Goal: Task Accomplishment & Management: Manage account settings

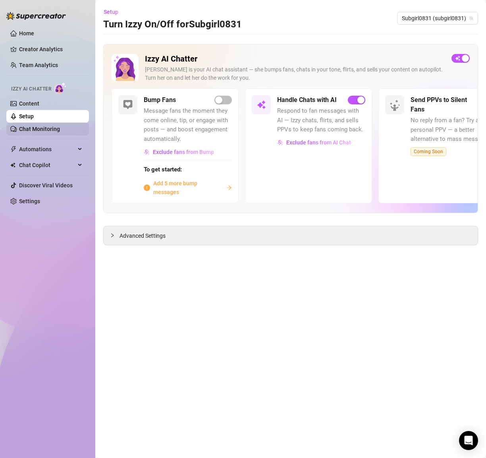
click at [41, 131] on link "Chat Monitoring" at bounding box center [39, 129] width 41 height 6
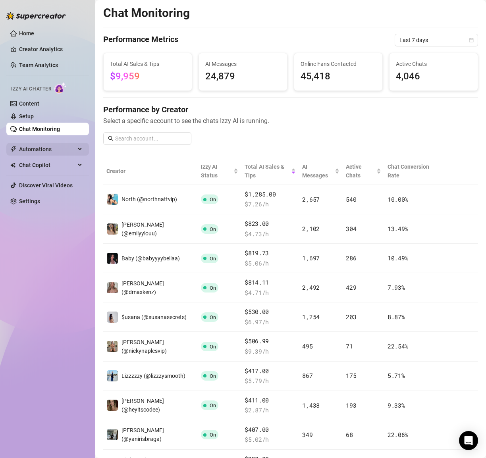
click at [41, 148] on span "Automations" at bounding box center [47, 149] width 56 height 13
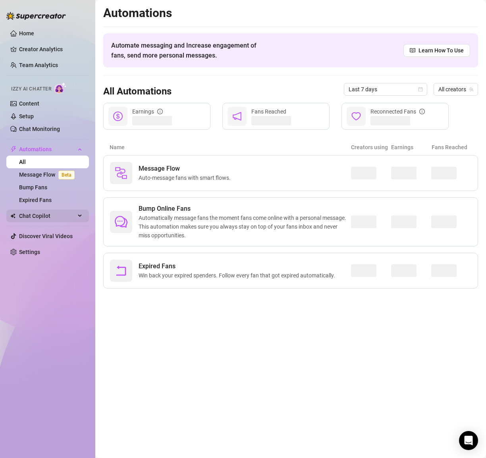
click at [41, 216] on span "Chat Copilot" at bounding box center [47, 216] width 56 height 13
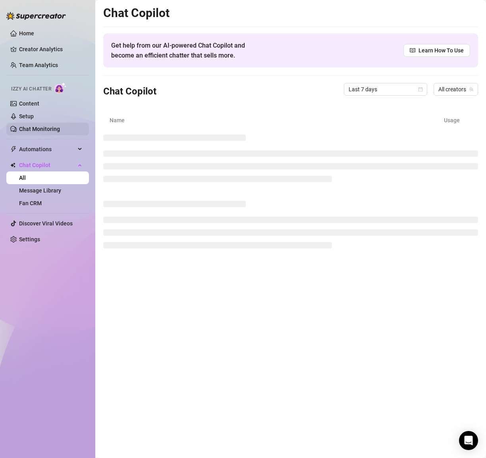
click at [33, 126] on link "Chat Monitoring" at bounding box center [39, 129] width 41 height 6
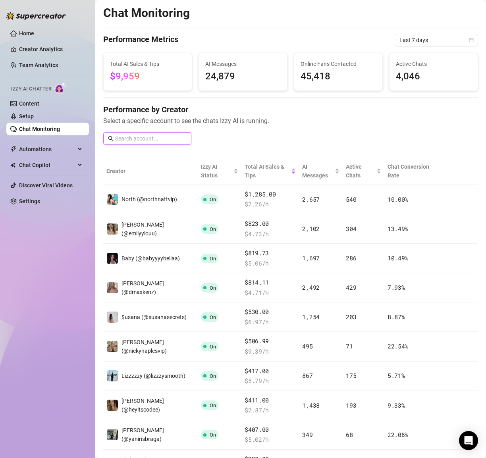
click at [140, 136] on input "text" at bounding box center [150, 138] width 71 height 9
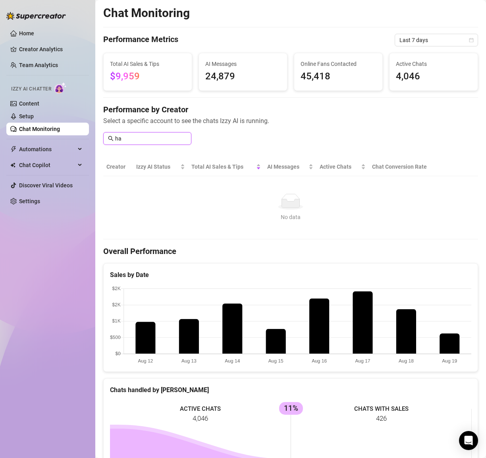
type input "h"
type input "k"
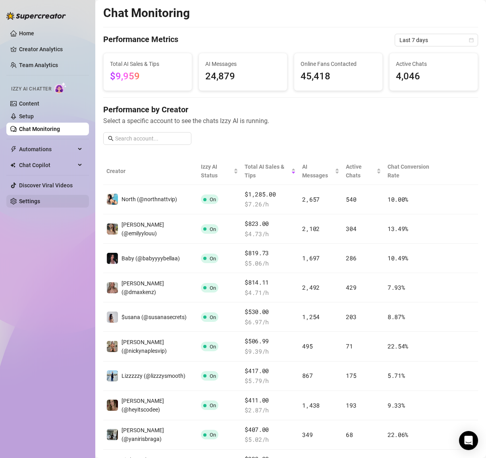
click at [30, 203] on link "Settings" at bounding box center [29, 201] width 21 height 6
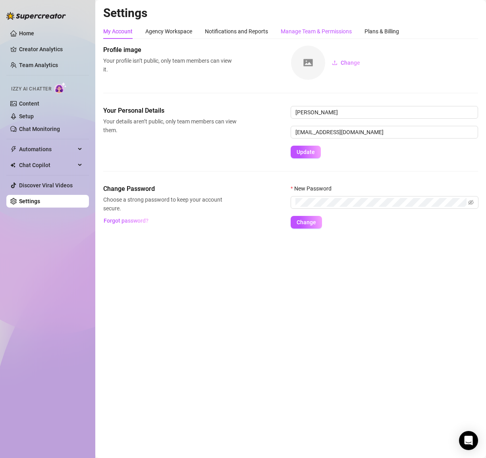
click at [311, 33] on div "Manage Team & Permissions" at bounding box center [316, 31] width 71 height 9
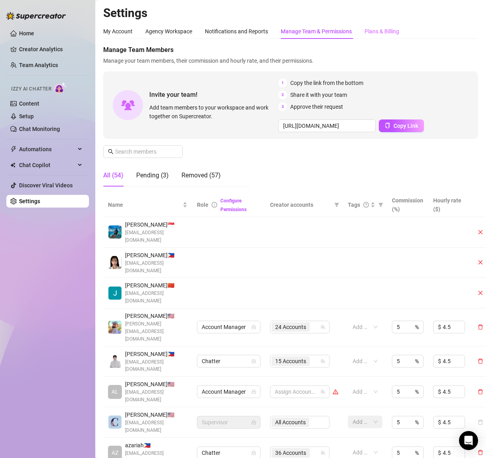
click at [384, 27] on div "Plans & Billing" at bounding box center [381, 31] width 35 height 15
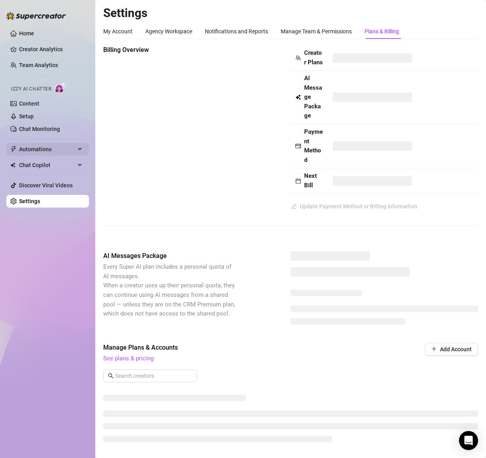
click at [36, 146] on span "Automations" at bounding box center [47, 149] width 56 height 13
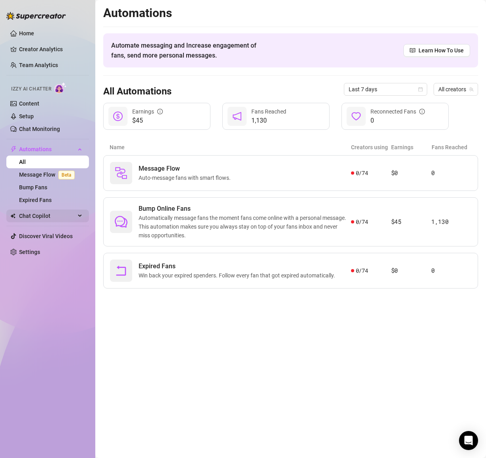
click at [35, 215] on span "Chat Copilot" at bounding box center [47, 216] width 56 height 13
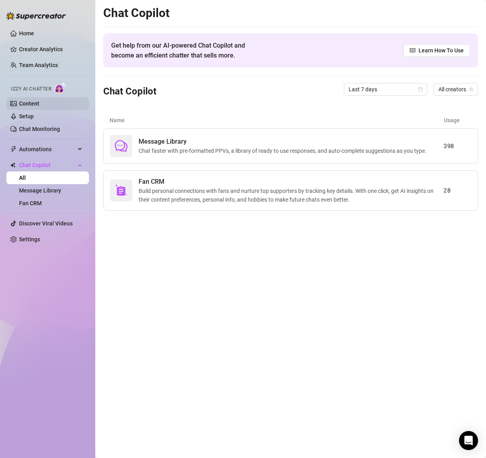
click at [35, 106] on link "Content" at bounding box center [29, 103] width 20 height 6
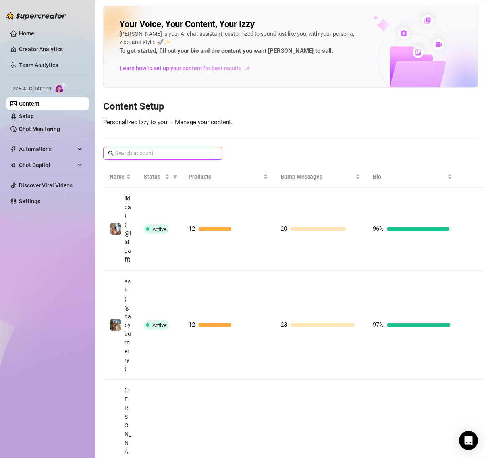
click at [140, 149] on input "text" at bounding box center [163, 153] width 96 height 9
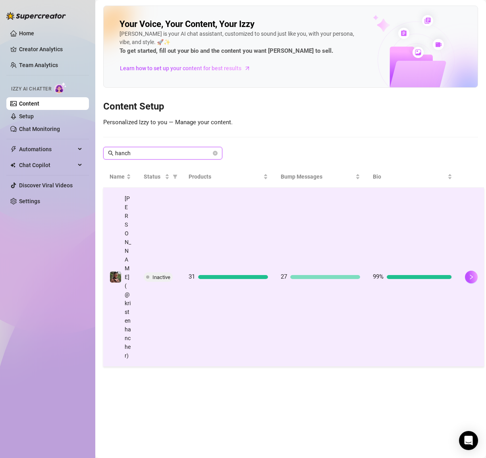
type input "hanch"
click at [162, 274] on span "Inactive" at bounding box center [161, 277] width 18 height 6
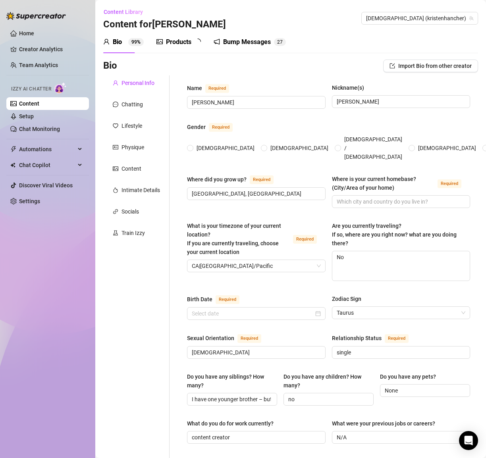
radio input "true"
type input "[DATE]"
click at [128, 105] on div "Chatting" at bounding box center [131, 104] width 21 height 9
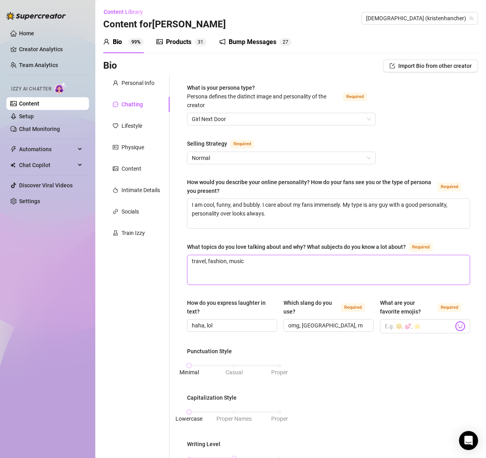
scroll to position [2, 0]
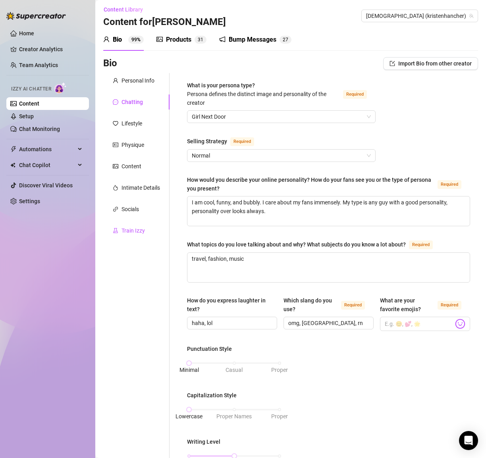
click at [138, 228] on div "Train Izzy" at bounding box center [132, 230] width 23 height 9
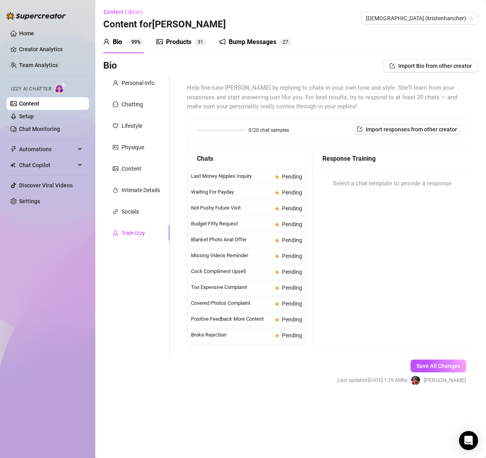
scroll to position [0, 0]
click at [130, 214] on div "Socials" at bounding box center [129, 211] width 17 height 9
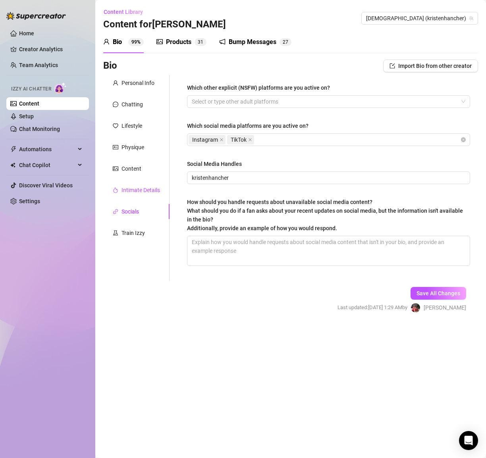
click at [135, 193] on div "Intimate Details" at bounding box center [140, 190] width 39 height 9
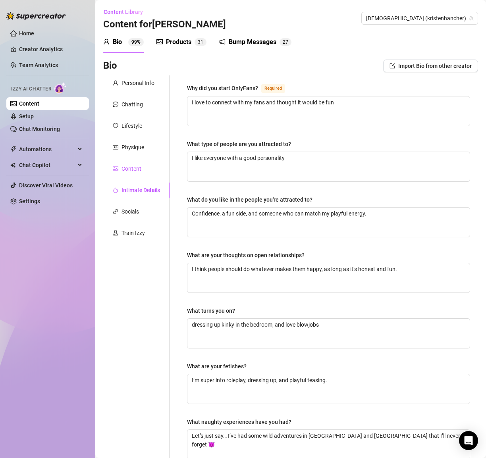
click at [128, 171] on div "Content" at bounding box center [131, 168] width 20 height 9
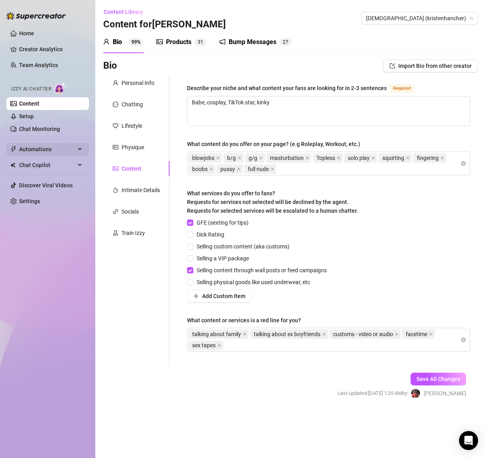
click at [44, 149] on span "Automations" at bounding box center [47, 149] width 56 height 13
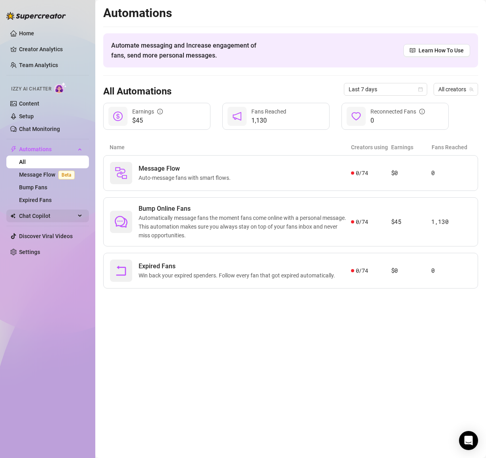
click at [41, 218] on span "Chat Copilot" at bounding box center [47, 216] width 56 height 13
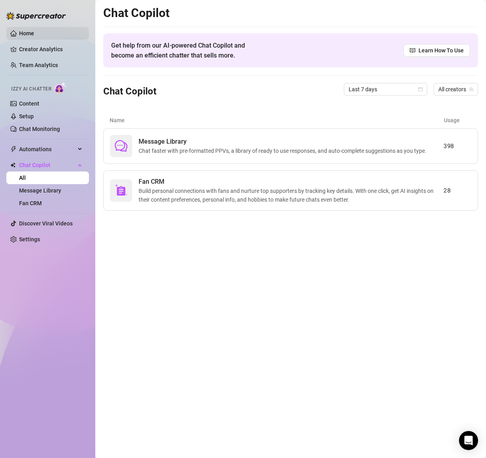
click at [23, 30] on link "Home" at bounding box center [26, 33] width 15 height 6
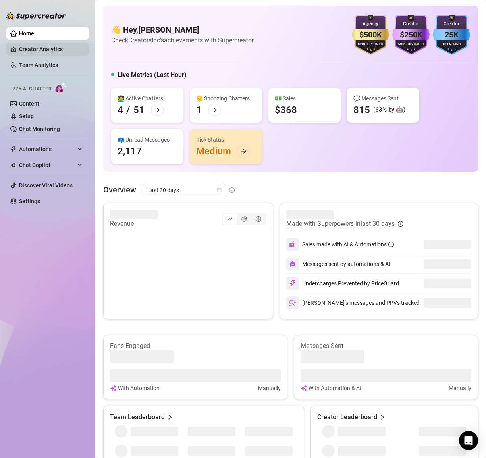
click at [50, 49] on link "Creator Analytics" at bounding box center [51, 49] width 64 height 13
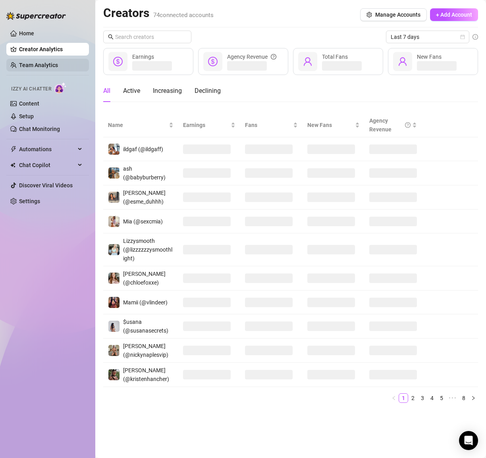
click at [48, 67] on link "Team Analytics" at bounding box center [38, 65] width 39 height 6
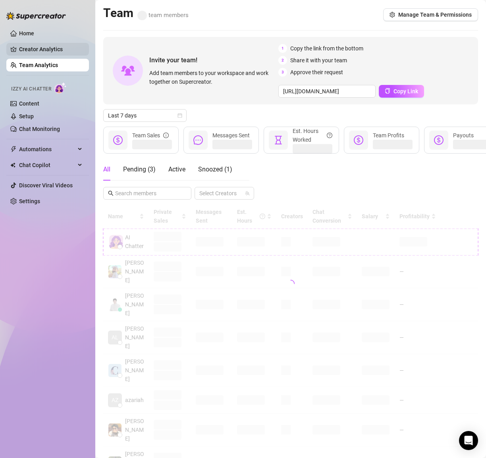
click at [45, 54] on link "Creator Analytics" at bounding box center [51, 49] width 64 height 13
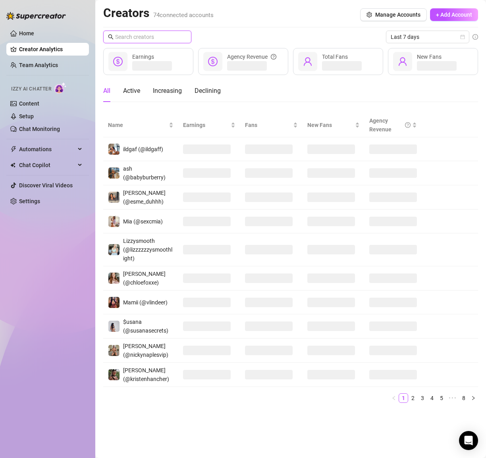
click at [145, 37] on input "text" at bounding box center [147, 37] width 65 height 9
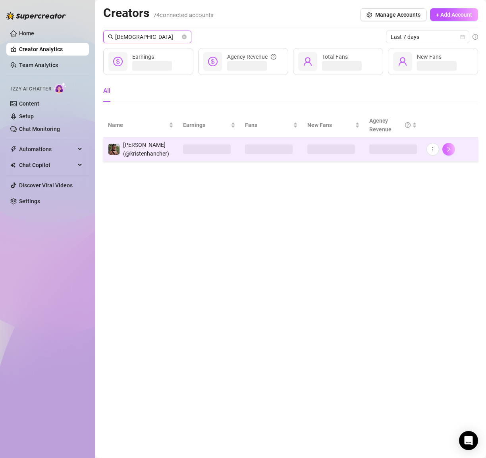
type input "[DEMOGRAPHIC_DATA]"
click at [449, 149] on icon "right" at bounding box center [449, 150] width 6 height 6
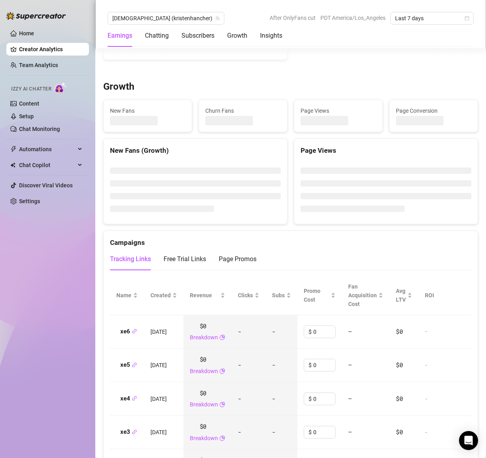
scroll to position [301, 0]
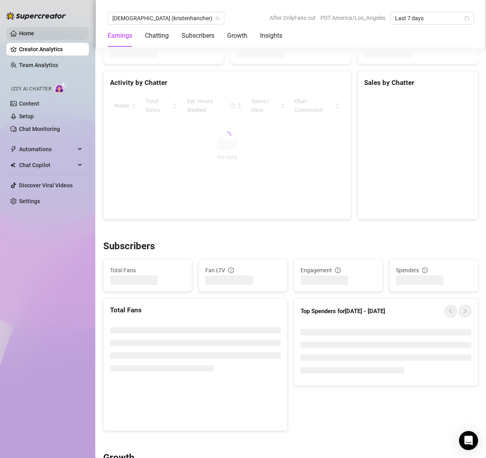
click at [26, 31] on link "Home" at bounding box center [26, 33] width 15 height 6
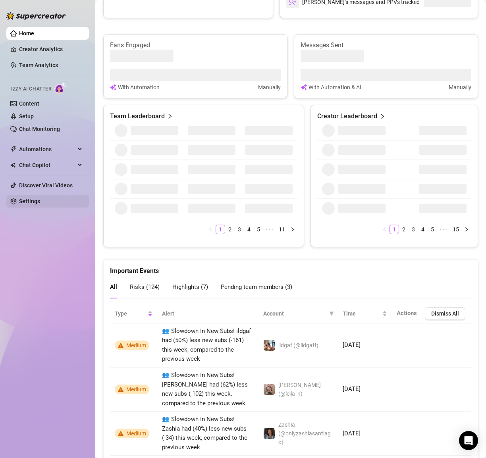
click at [34, 198] on link "Settings" at bounding box center [29, 201] width 21 height 6
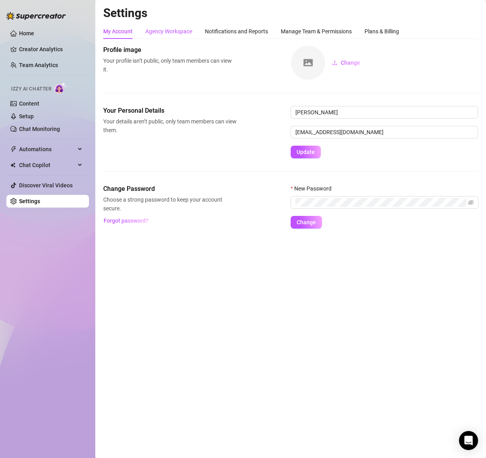
click at [168, 33] on div "Agency Workspace" at bounding box center [168, 31] width 47 height 9
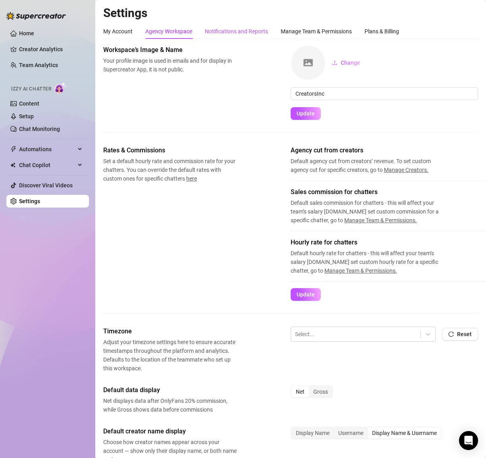
click at [231, 33] on div "Notifications and Reports" at bounding box center [236, 31] width 63 height 9
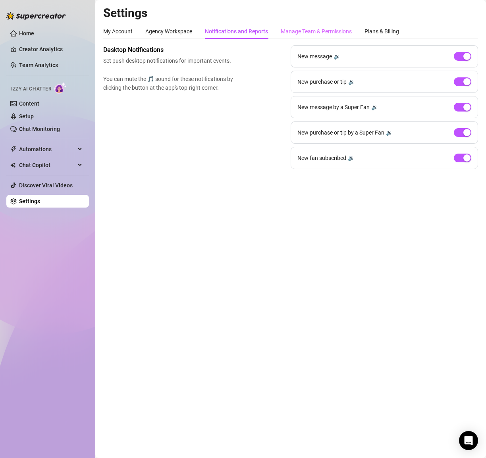
click at [310, 27] on div "Manage Team & Permissions" at bounding box center [316, 31] width 71 height 15
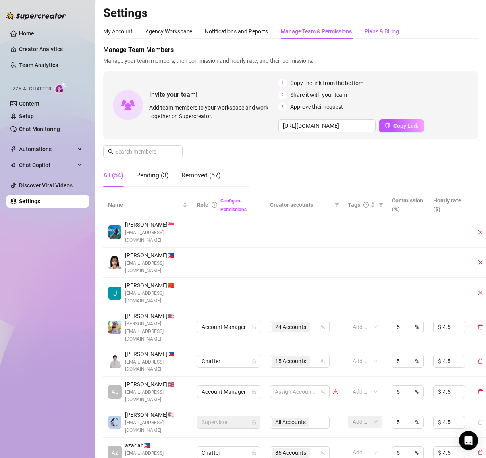
click at [392, 33] on div "Plans & Billing" at bounding box center [381, 31] width 35 height 9
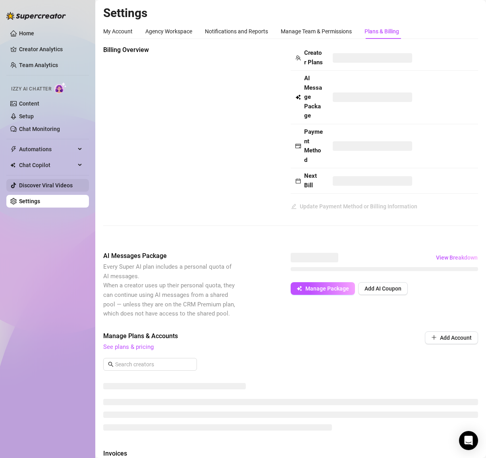
click at [45, 188] on link "Discover Viral Videos" at bounding box center [46, 185] width 54 height 6
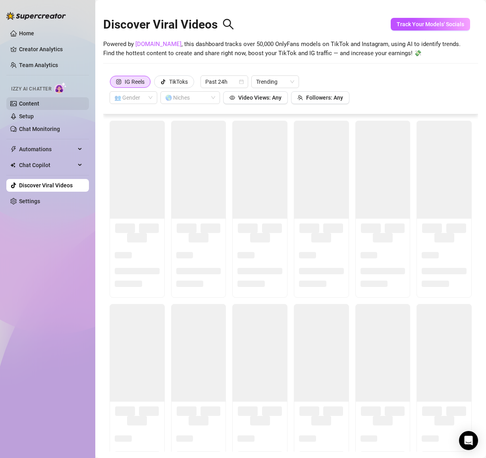
click at [37, 100] on link "Content" at bounding box center [29, 103] width 20 height 6
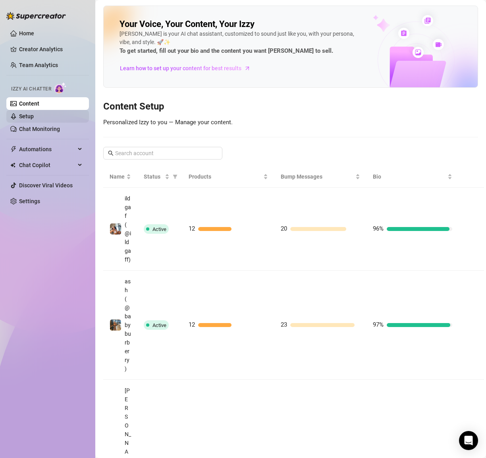
click at [33, 117] on link "Setup" at bounding box center [26, 116] width 15 height 6
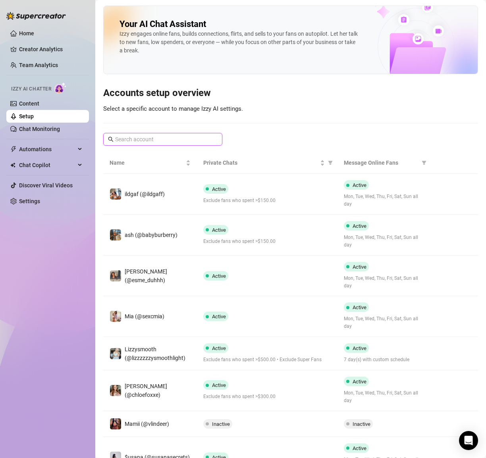
click at [130, 139] on input "text" at bounding box center [163, 139] width 96 height 9
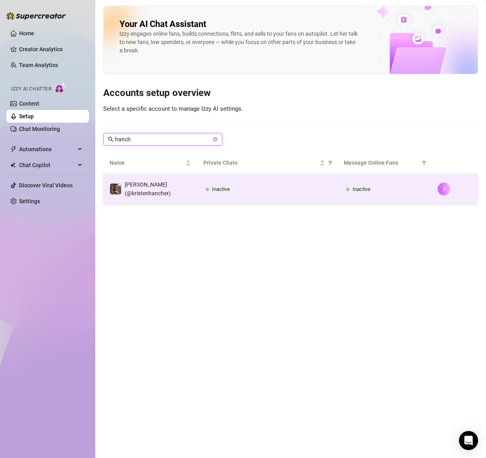
type input "hanch"
click at [443, 188] on icon "right" at bounding box center [444, 189] width 6 height 6
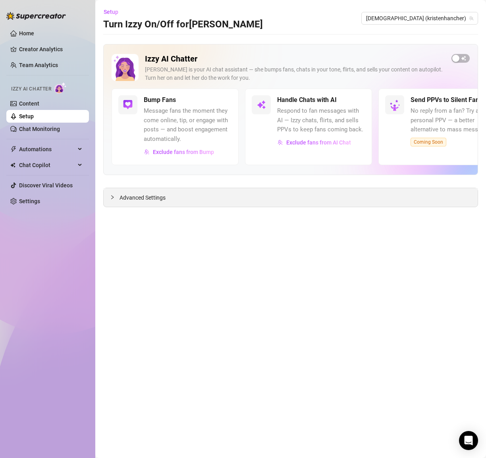
click at [166, 197] on div "Advanced Settings" at bounding box center [291, 197] width 374 height 19
click at [125, 196] on span "Advanced Settings" at bounding box center [143, 197] width 46 height 9
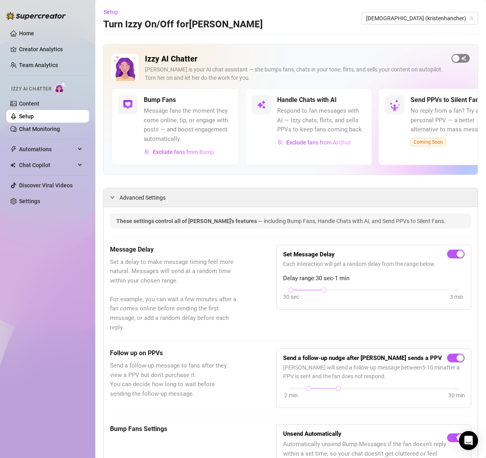
click at [457, 59] on div "button" at bounding box center [455, 58] width 7 height 7
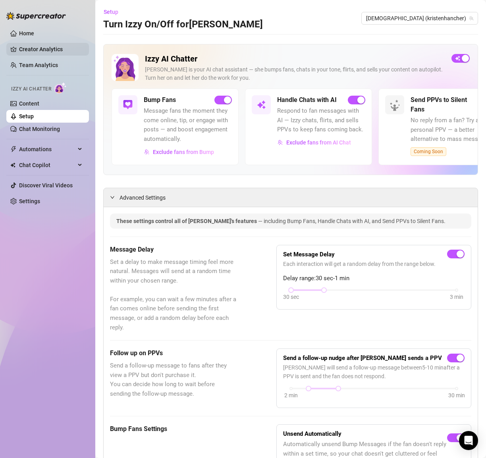
click at [40, 44] on link "Creator Analytics" at bounding box center [51, 49] width 64 height 13
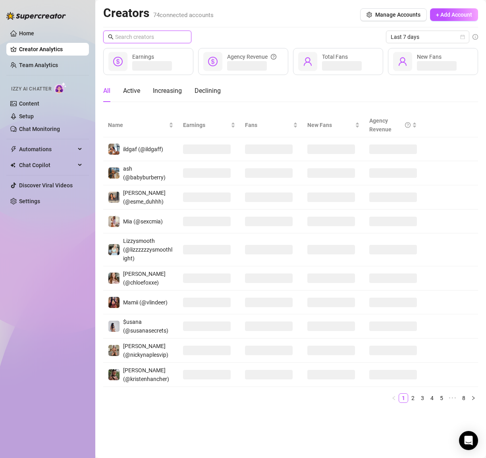
click at [147, 37] on input "text" at bounding box center [147, 37] width 65 height 9
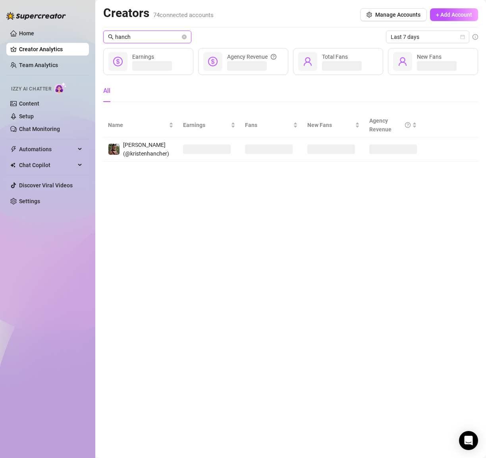
type input "hanch"
